Goal: Task Accomplishment & Management: Manage account settings

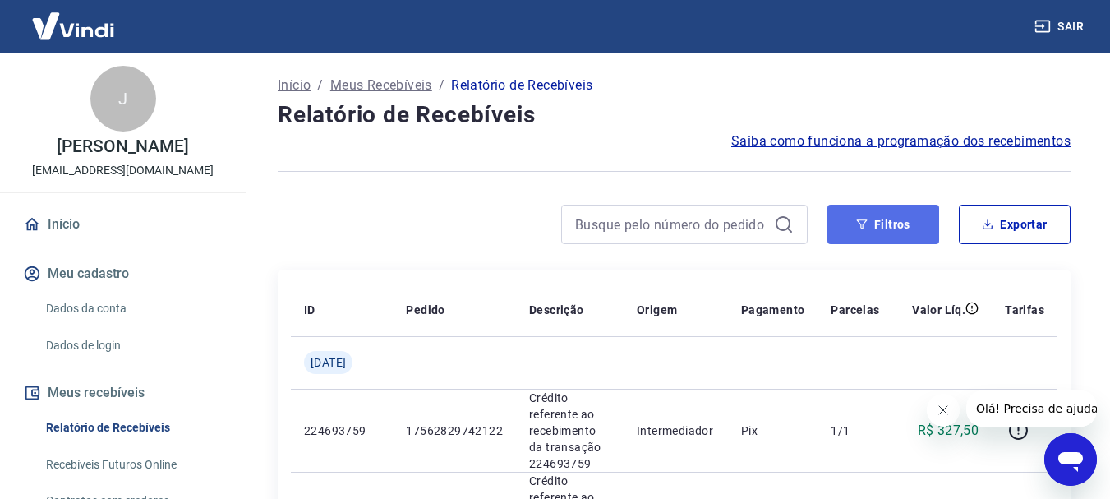
click at [897, 232] on button "Filtros" at bounding box center [883, 224] width 112 height 39
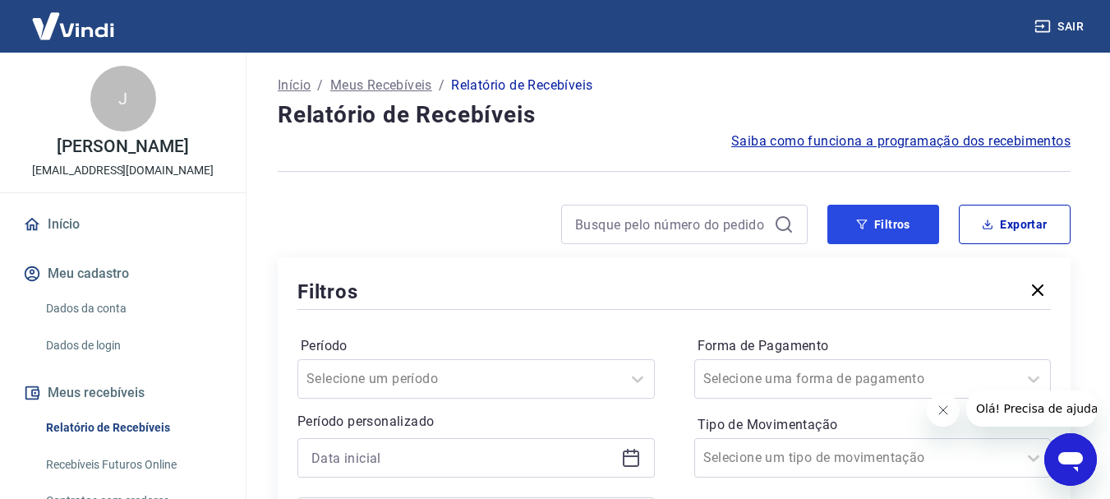
scroll to position [82, 0]
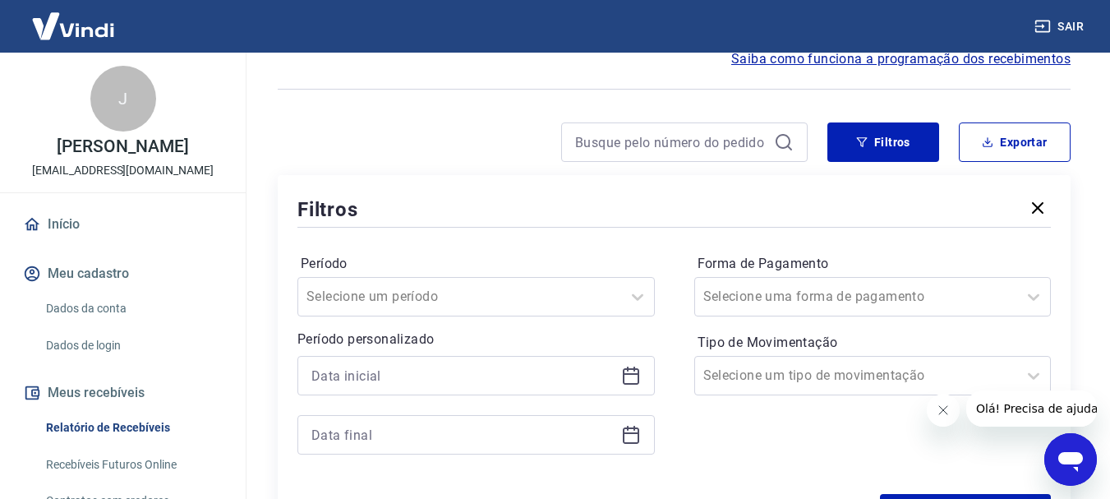
click at [629, 368] on icon at bounding box center [631, 376] width 16 height 16
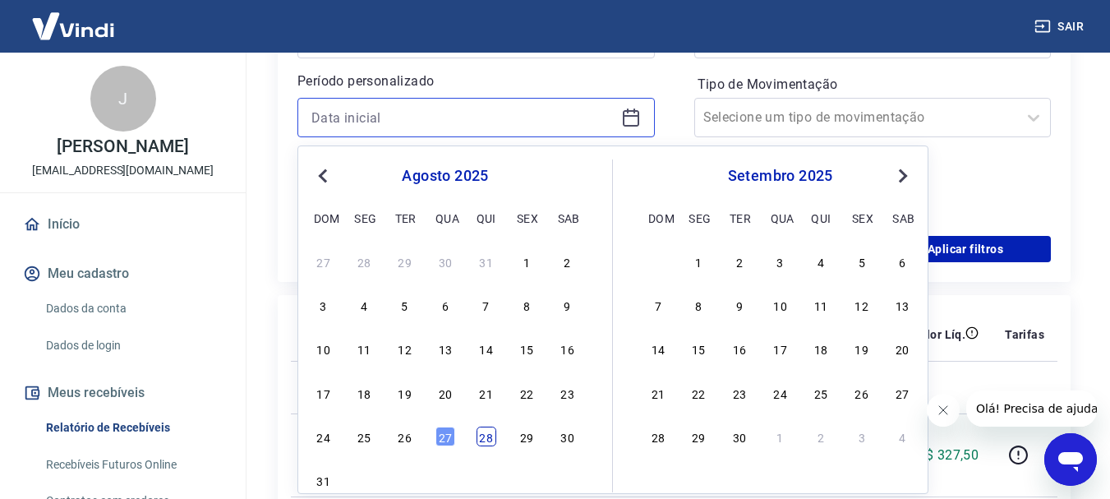
scroll to position [411, 0]
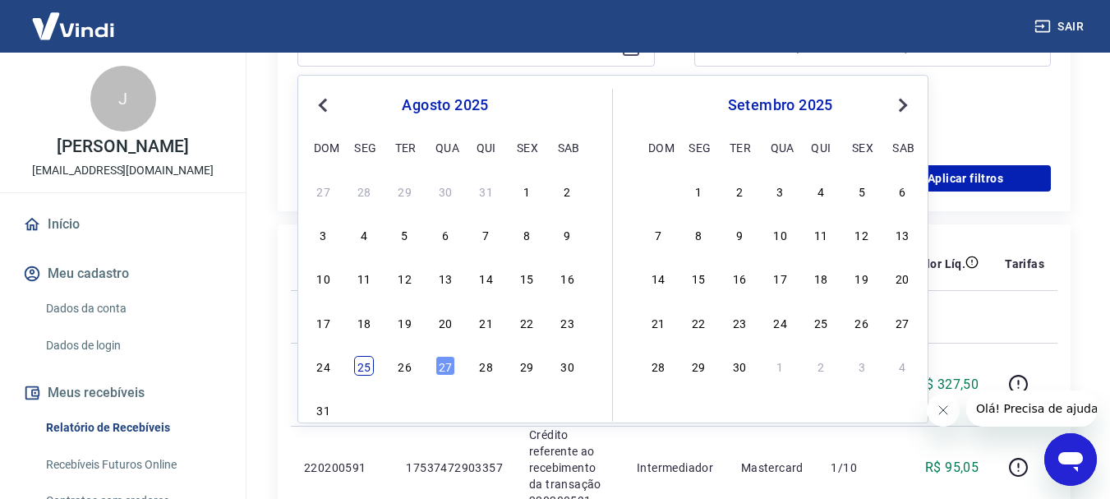
click at [361, 371] on div "25" at bounding box center [364, 366] width 20 height 20
type input "[DATE]"
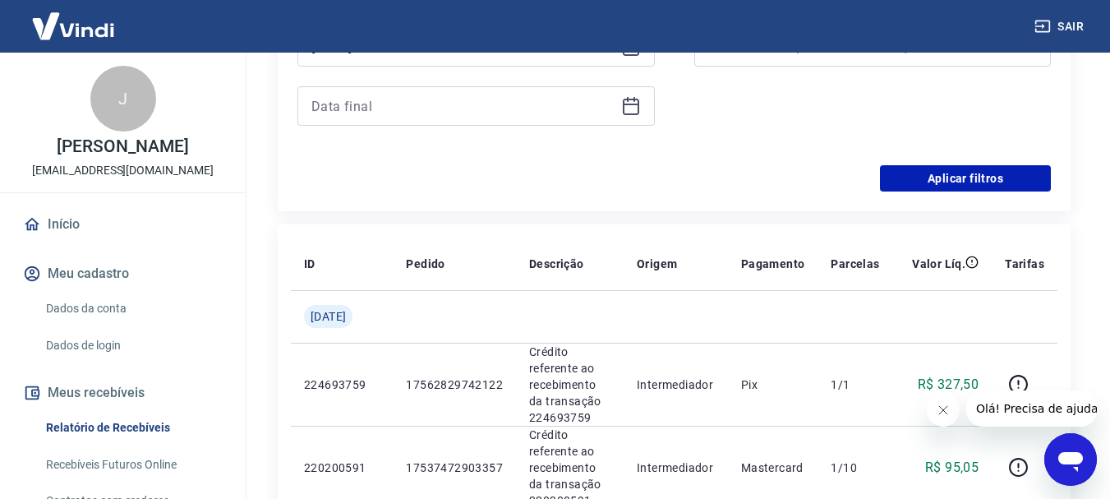
click at [636, 111] on icon at bounding box center [631, 106] width 20 height 20
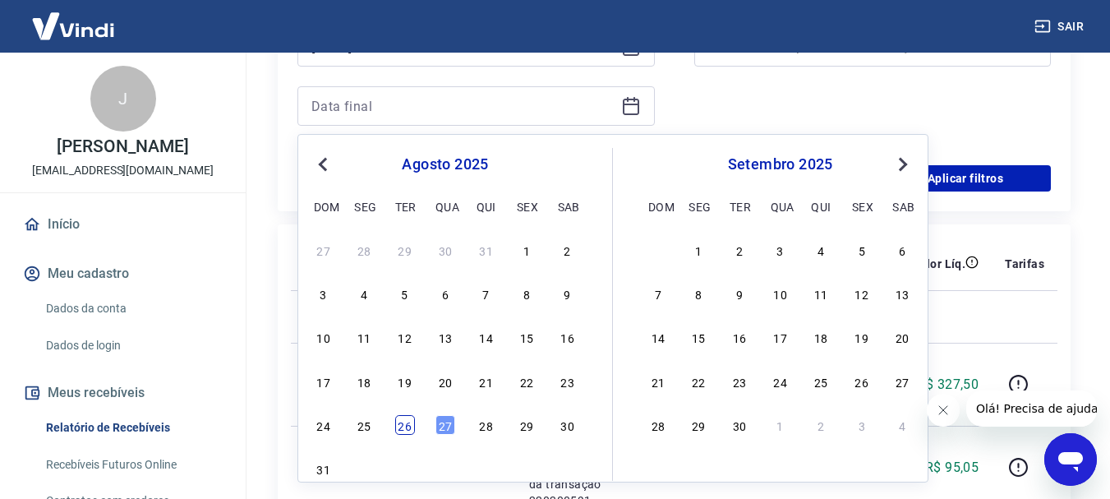
click at [398, 430] on div "26" at bounding box center [405, 425] width 20 height 20
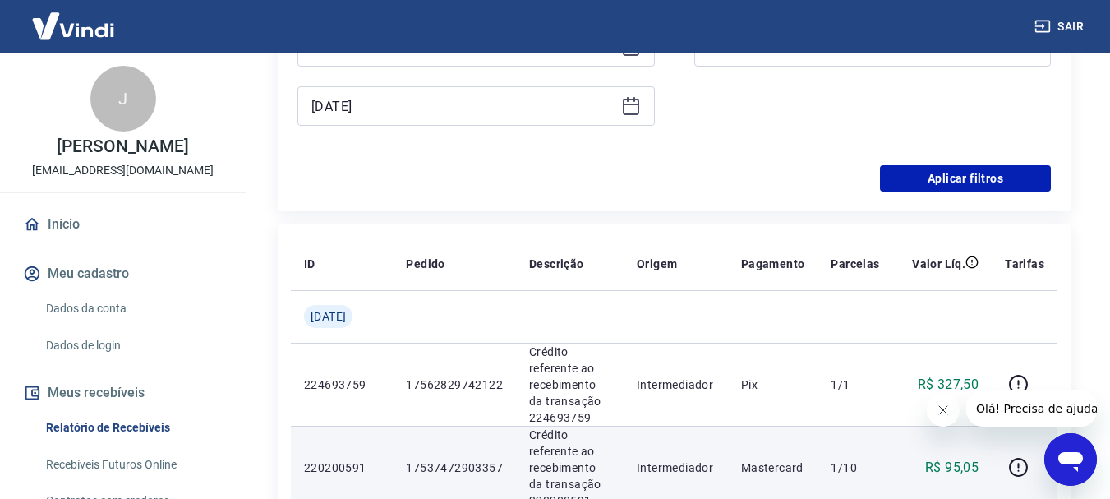
type input "[DATE]"
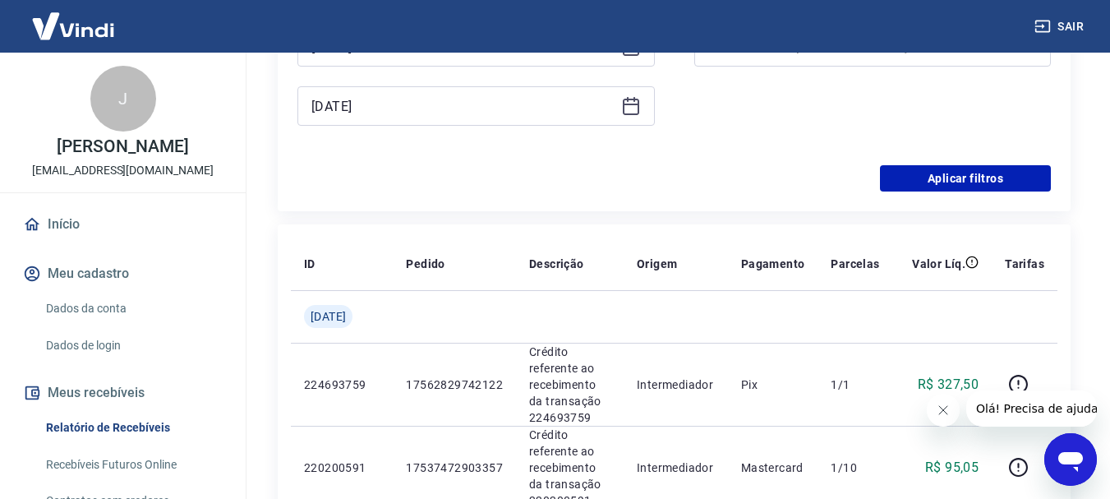
click at [947, 403] on icon "Fechar mensagem da empresa" at bounding box center [942, 409] width 13 height 13
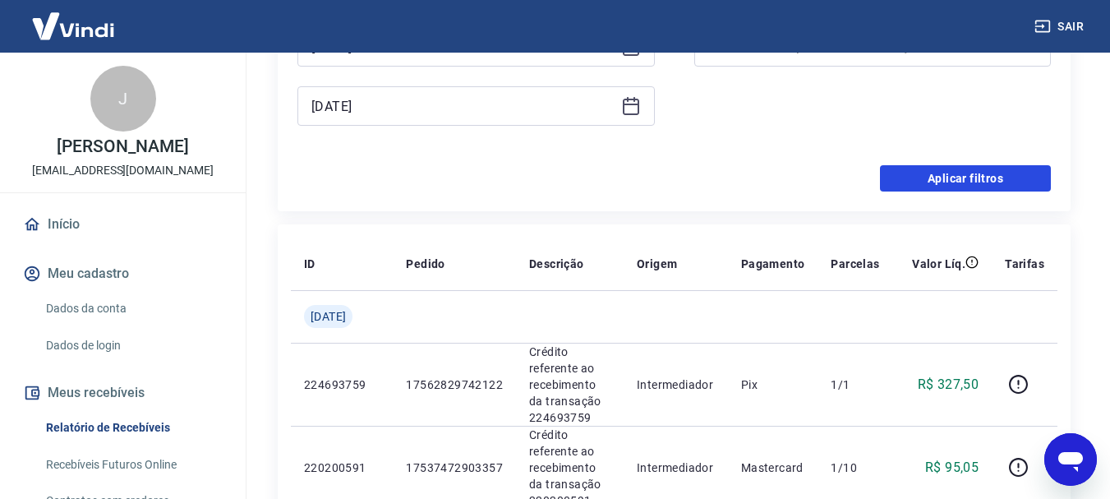
click at [922, 176] on button "Aplicar filtros" at bounding box center [965, 178] width 171 height 26
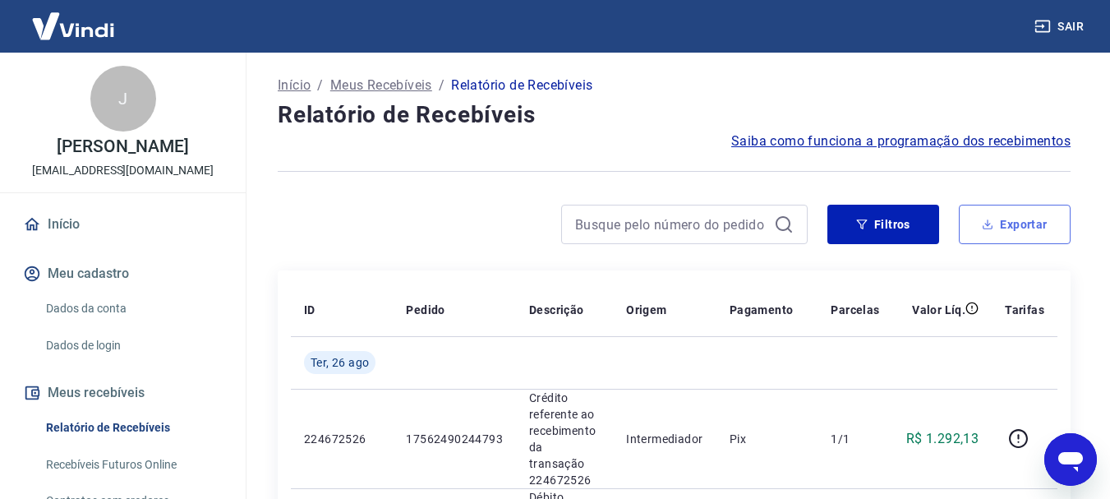
click at [989, 232] on button "Exportar" at bounding box center [1015, 224] width 112 height 39
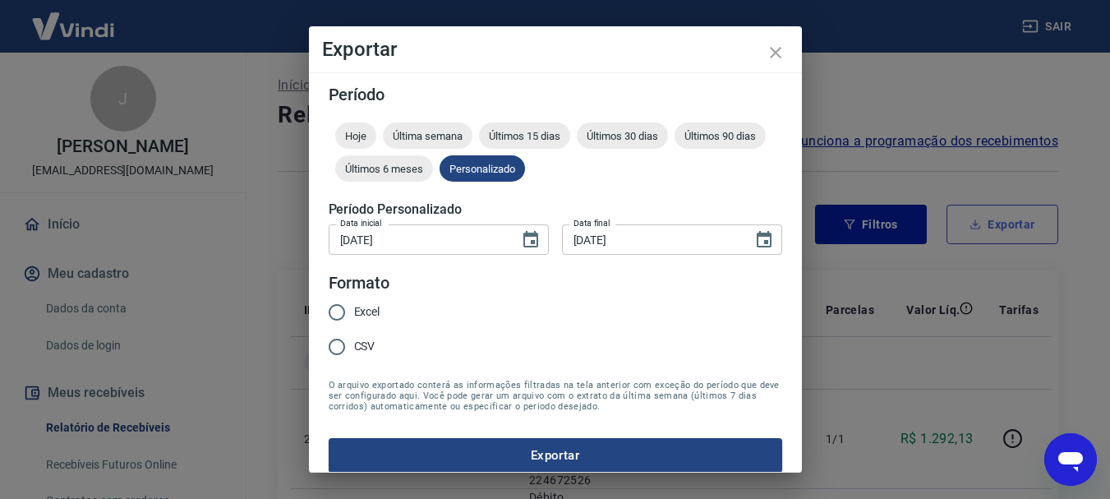
type input "[DATE]"
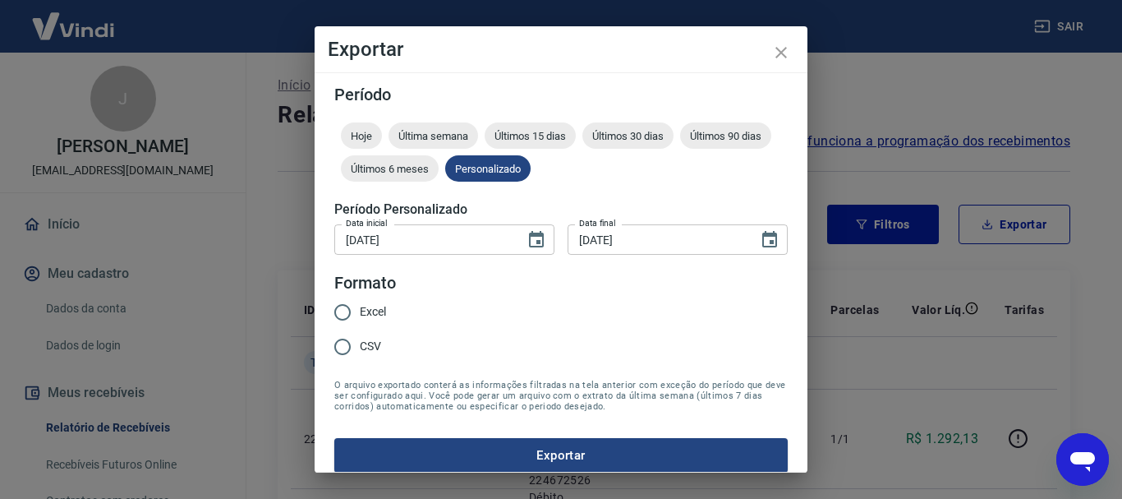
click at [357, 352] on input "CSV" at bounding box center [342, 346] width 35 height 35
radio input "true"
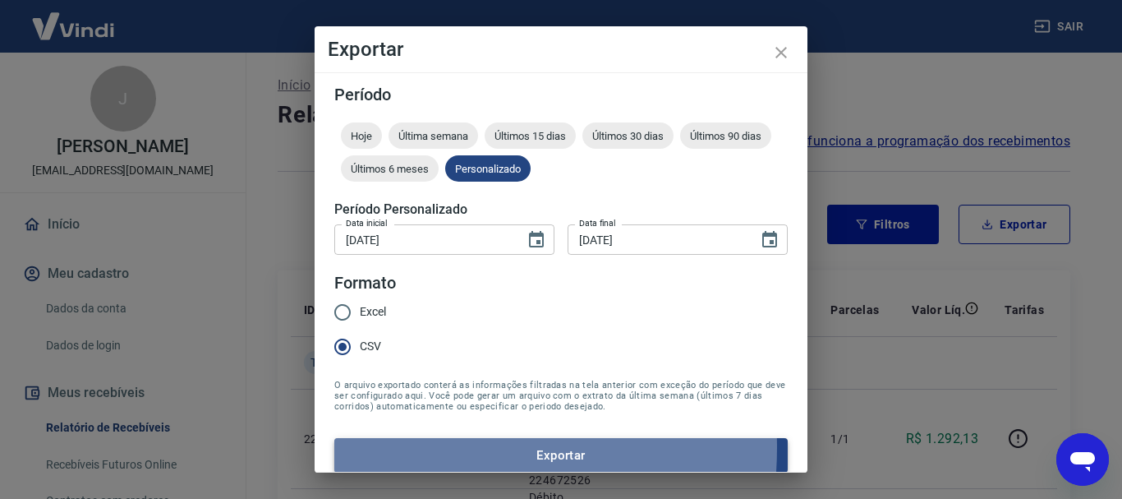
click at [382, 447] on button "Exportar" at bounding box center [560, 455] width 453 height 35
